Goal: Transaction & Acquisition: Download file/media

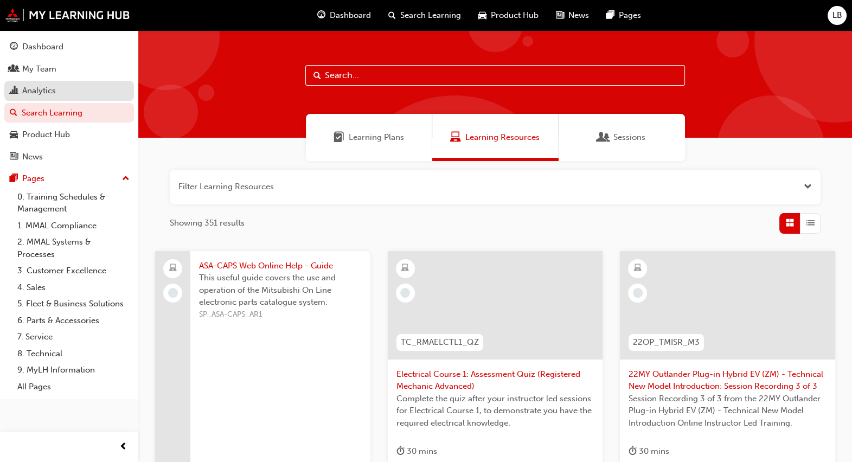
click at [33, 92] on div "Analytics" at bounding box center [39, 91] width 34 height 12
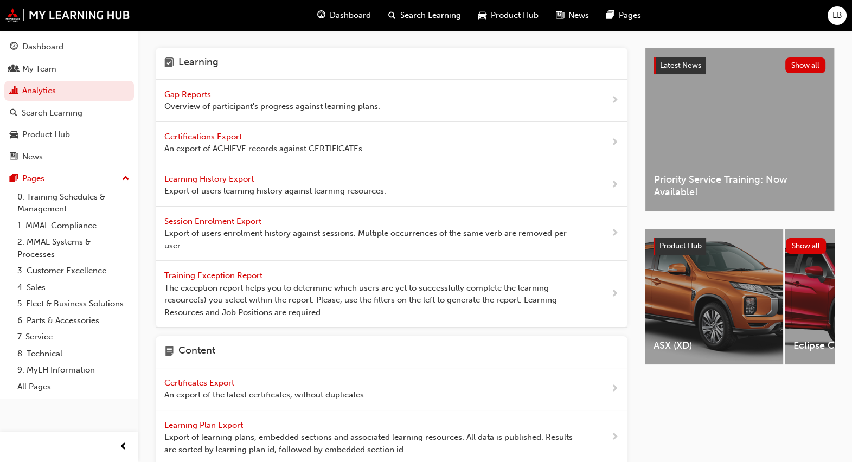
click at [198, 132] on span "Certifications Export" at bounding box center [204, 137] width 80 height 10
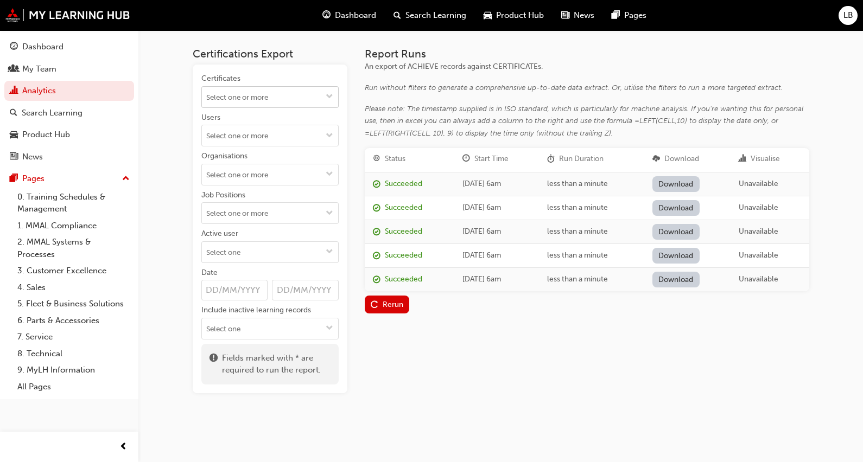
click at [239, 101] on input "Certificates" at bounding box center [270, 97] width 136 height 21
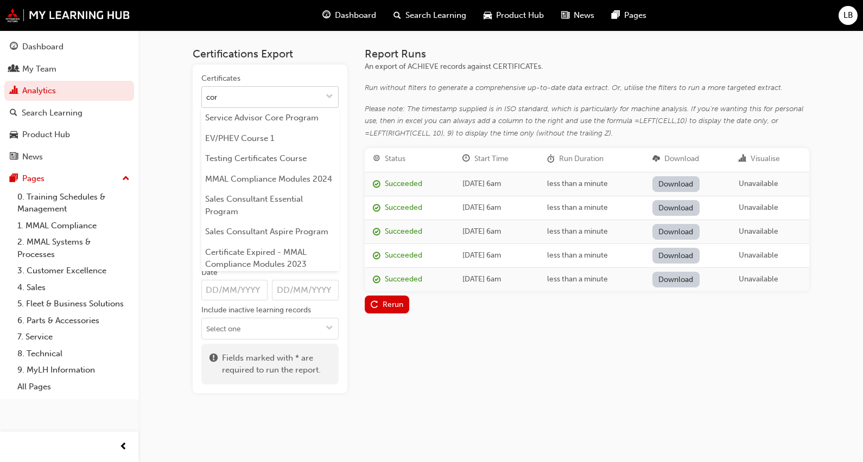
type input "core"
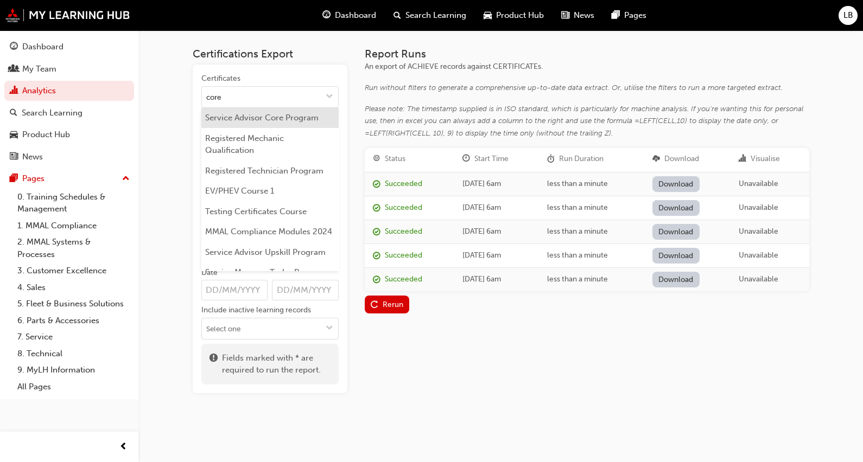
click at [237, 112] on li "Service Advisor Core Program" at bounding box center [269, 118] width 137 height 21
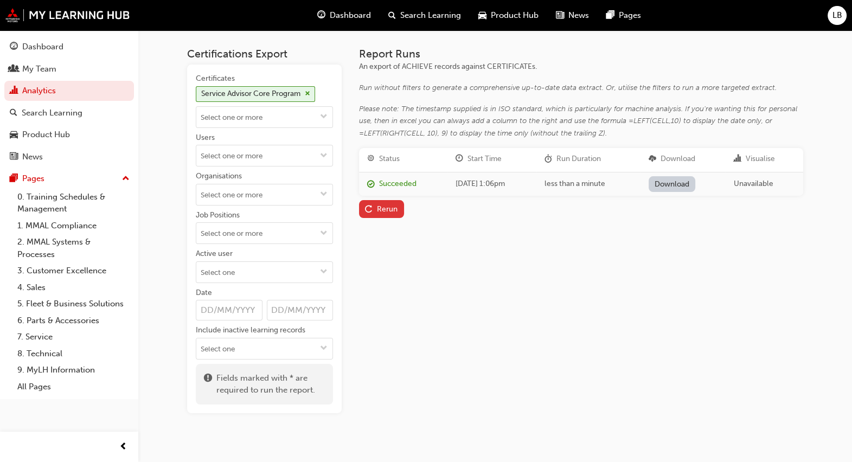
click at [378, 209] on div "Rerun" at bounding box center [387, 209] width 21 height 9
click at [684, 179] on link "Download" at bounding box center [672, 184] width 47 height 16
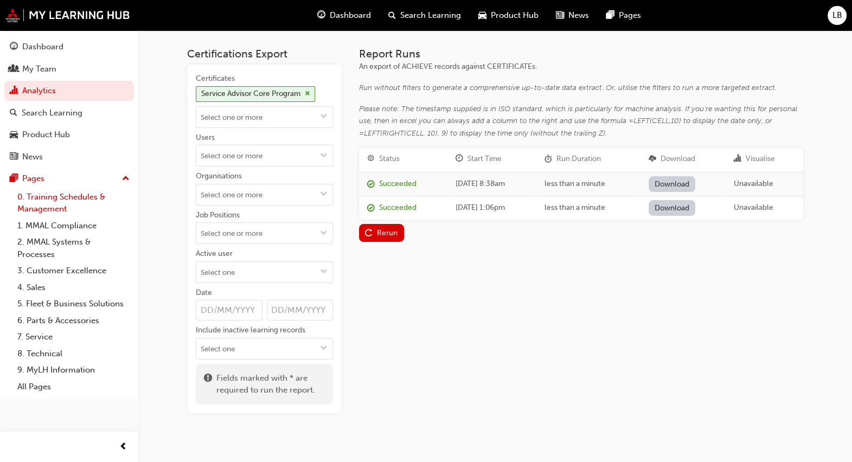
click at [42, 203] on link "0. Training Schedules & Management" at bounding box center [73, 203] width 121 height 29
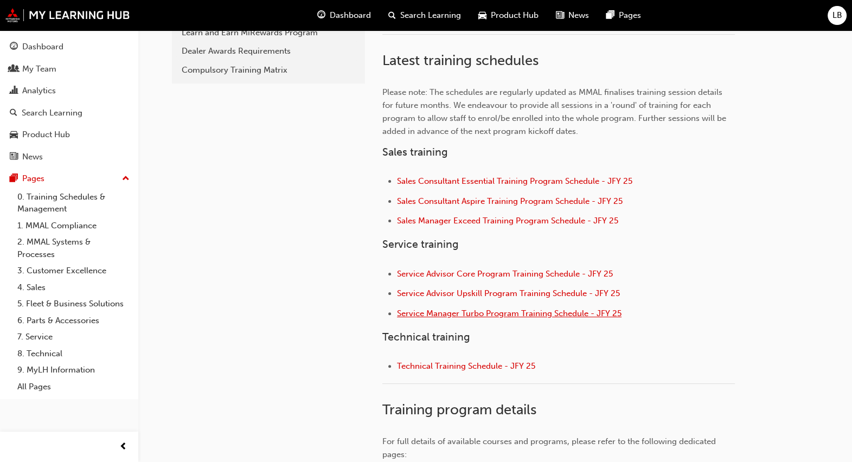
scroll to position [337, 0]
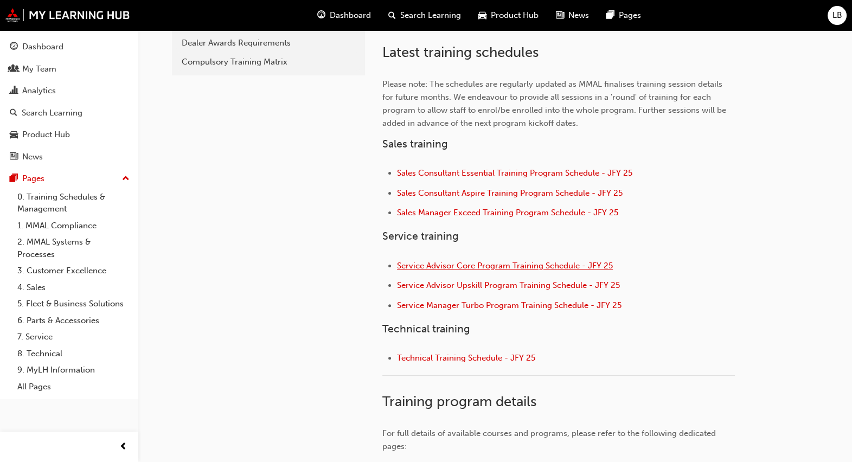
click at [456, 263] on span "Service Advisor Core Program Training Schedule - JFY 25" at bounding box center [505, 266] width 216 height 10
